Goal: Obtain resource: Download file/media

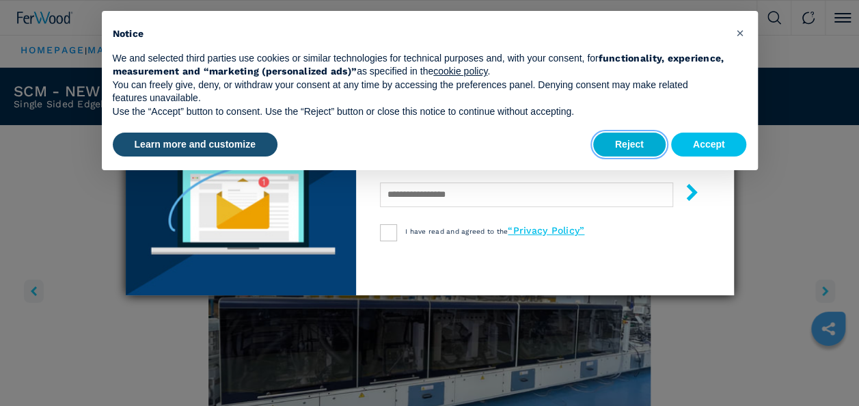
click at [628, 144] on button "Reject" at bounding box center [629, 145] width 72 height 25
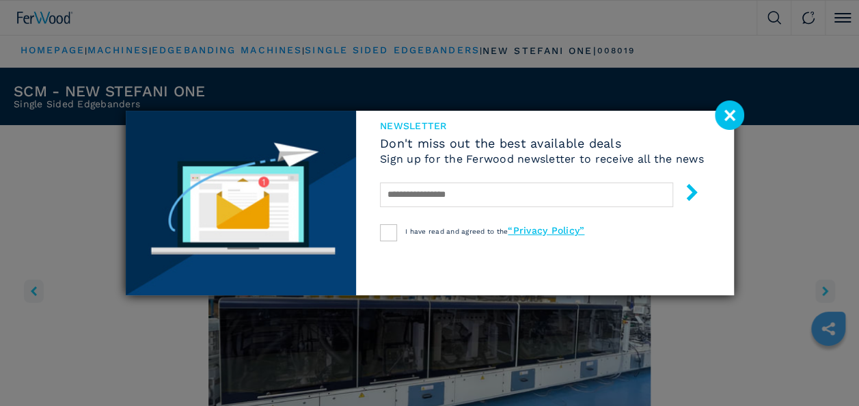
click at [732, 107] on image at bounding box center [729, 115] width 29 height 29
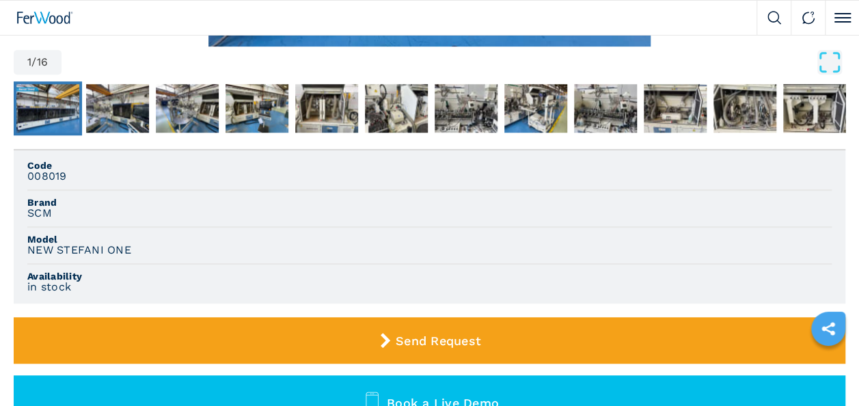
scroll to position [342, 0]
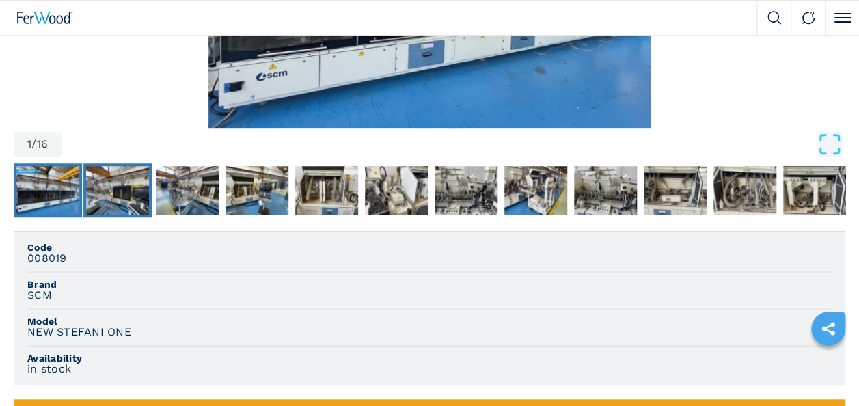
click at [110, 180] on img "Go to Slide 2" at bounding box center [117, 190] width 63 height 49
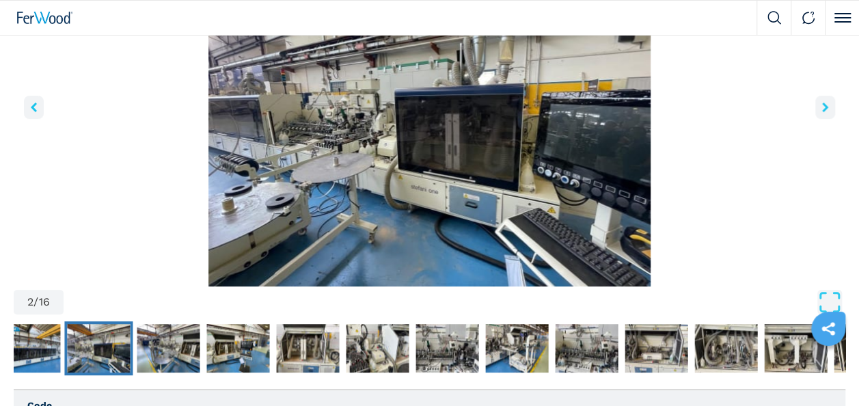
scroll to position [205, 0]
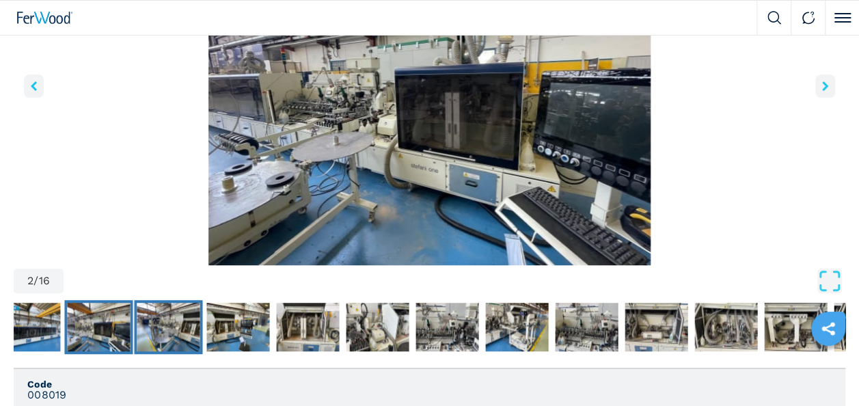
click at [170, 312] on img "Go to Slide 3" at bounding box center [168, 327] width 63 height 49
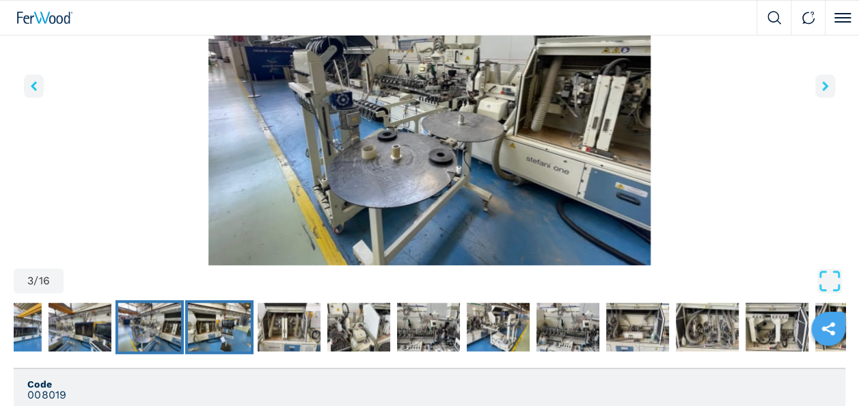
click at [213, 314] on img "Go to Slide 4" at bounding box center [219, 327] width 63 height 49
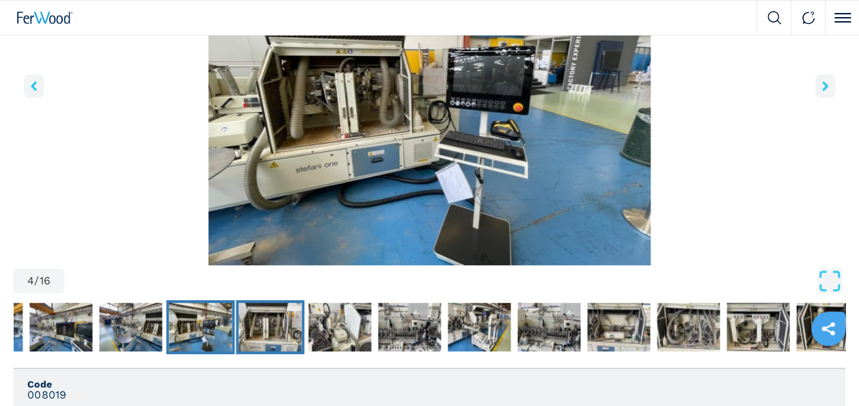
click at [276, 320] on img "Go to Slide 5" at bounding box center [270, 327] width 63 height 49
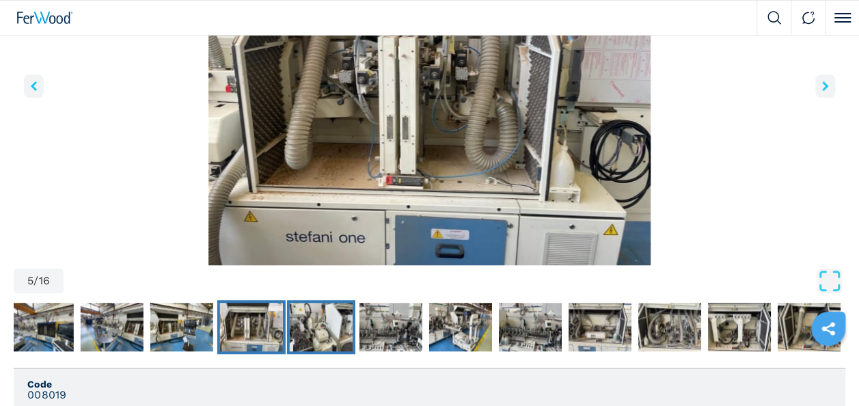
click at [312, 322] on img "Go to Slide 6" at bounding box center [321, 327] width 63 height 49
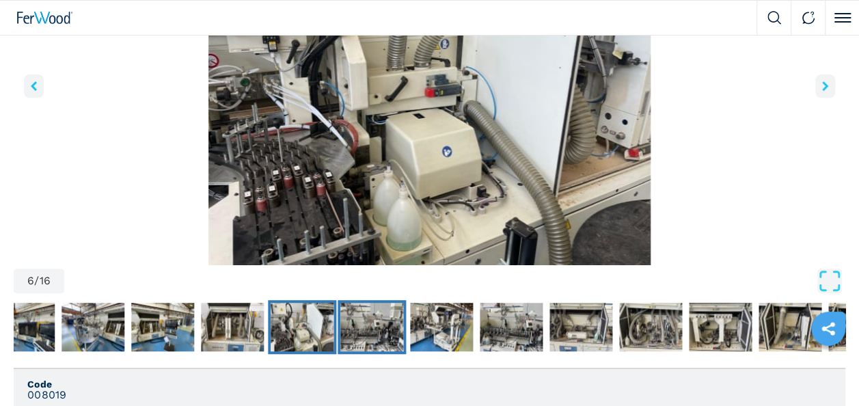
click at [360, 323] on img "Go to Slide 7" at bounding box center [371, 327] width 63 height 49
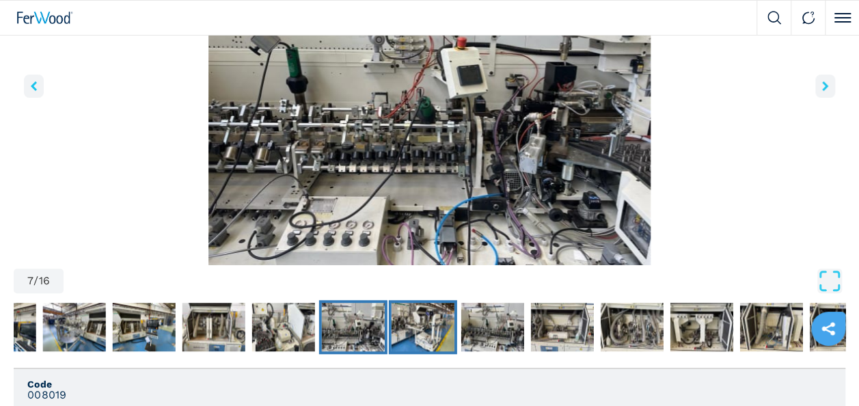
click at [436, 321] on img "Go to Slide 8" at bounding box center [423, 327] width 63 height 49
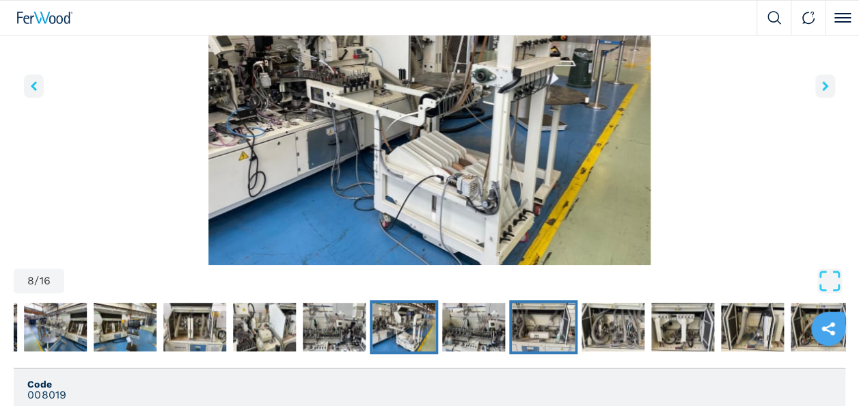
click at [535, 322] on img "Go to Slide 10" at bounding box center [543, 327] width 63 height 49
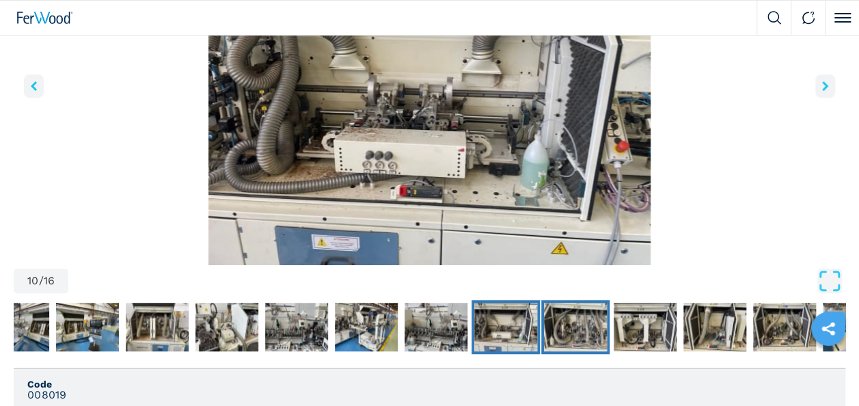
click at [578, 321] on img "Go to Slide 11" at bounding box center [575, 327] width 63 height 49
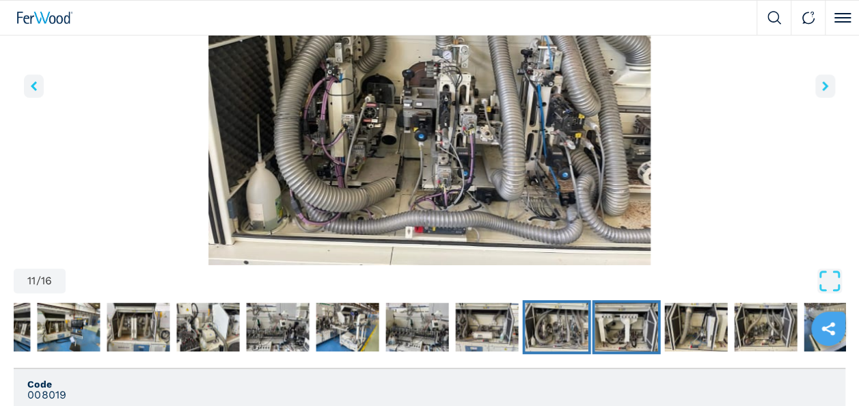
click at [615, 317] on img "Go to Slide 12" at bounding box center [626, 327] width 63 height 49
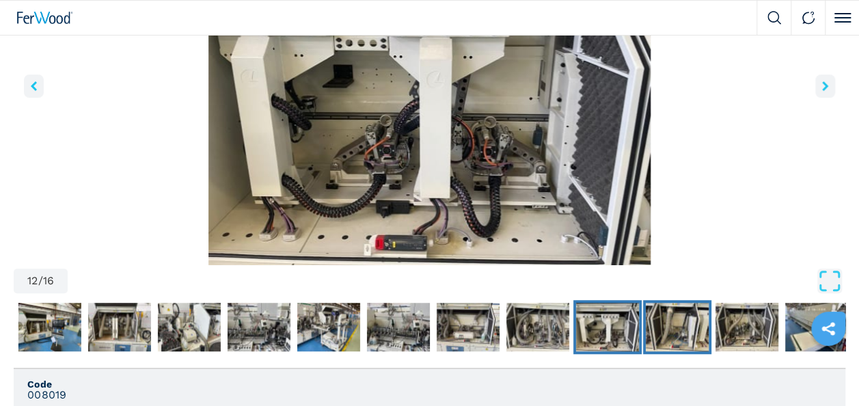
click at [687, 318] on img "Go to Slide 13" at bounding box center [677, 327] width 63 height 49
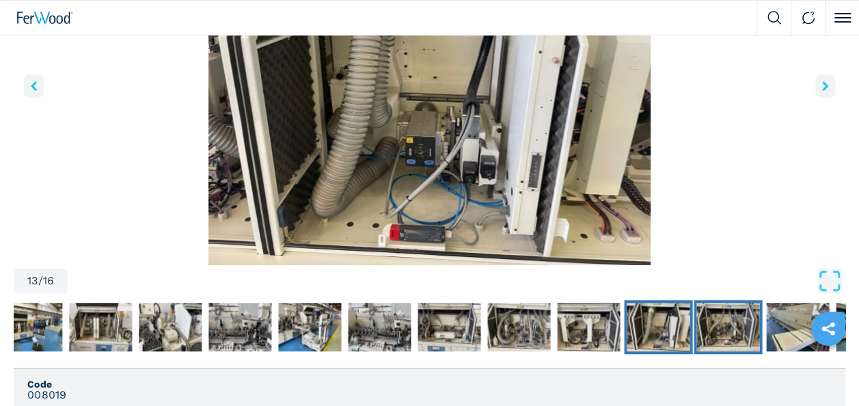
click at [723, 318] on img "Go to Slide 14" at bounding box center [728, 327] width 63 height 49
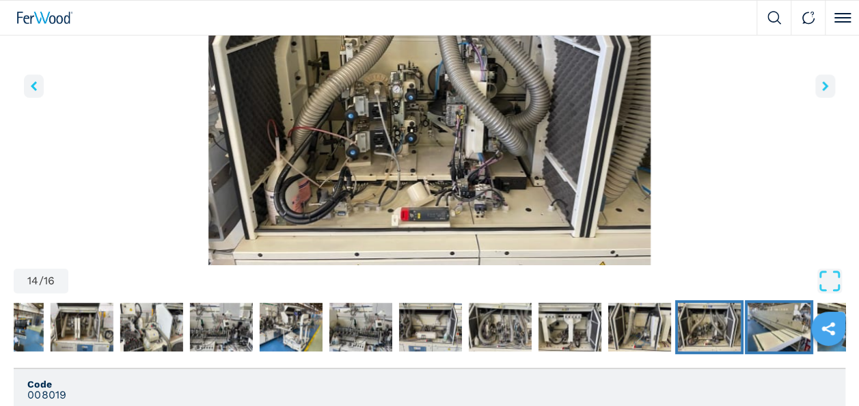
click at [773, 317] on img "Go to Slide 15" at bounding box center [779, 327] width 63 height 49
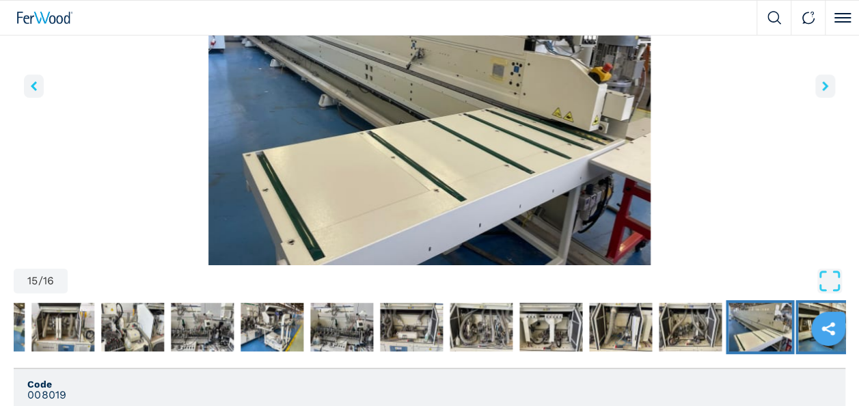
click at [809, 306] on img "Go to Slide 16" at bounding box center [830, 327] width 63 height 49
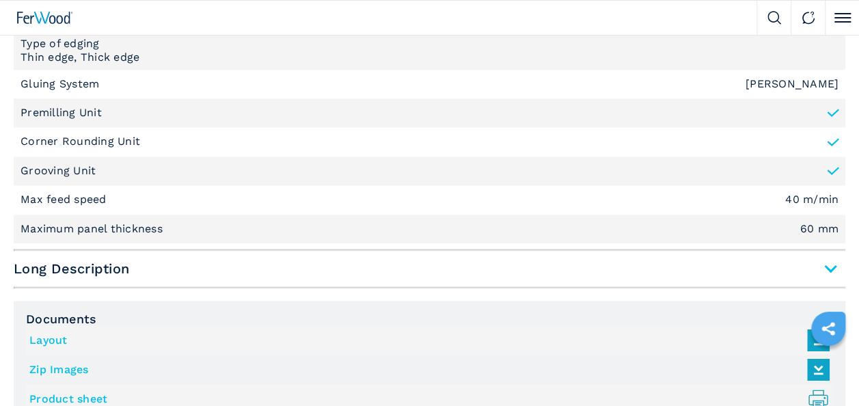
scroll to position [1026, 0]
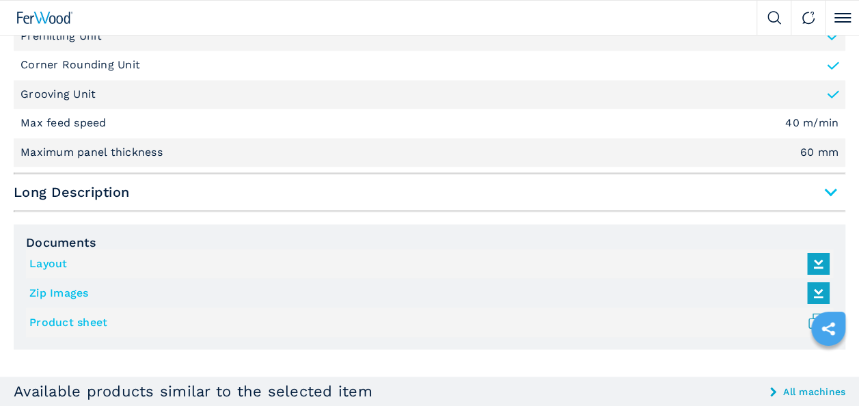
click at [818, 260] on icon at bounding box center [818, 264] width 29 height 29
click at [77, 321] on link "Product sheet .prefix__st0{stroke-linecap:round;stroke-linejoin:round}.prefix__…" at bounding box center [426, 322] width 794 height 23
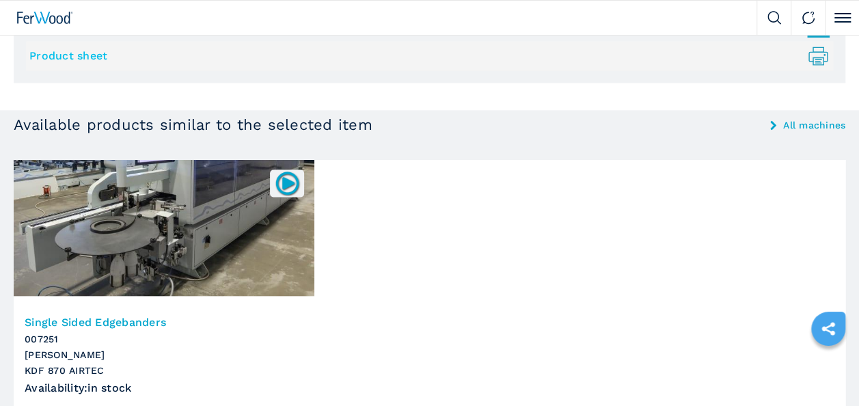
scroll to position [1299, 0]
